Goal: Book appointment/travel/reservation

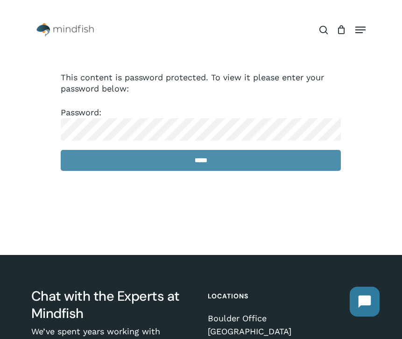
click at [206, 167] on input "*****" at bounding box center [201, 160] width 280 height 21
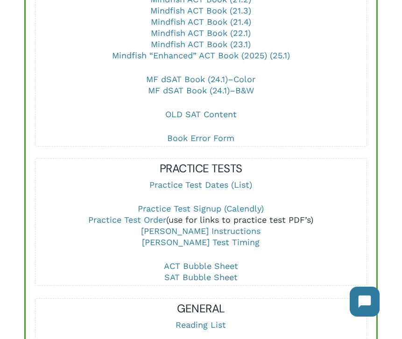
scroll to position [470, 0]
click at [212, 204] on link "Practice Test Signup (Calendly)" at bounding box center [201, 209] width 126 height 10
